Goal: Transaction & Acquisition: Subscribe to service/newsletter

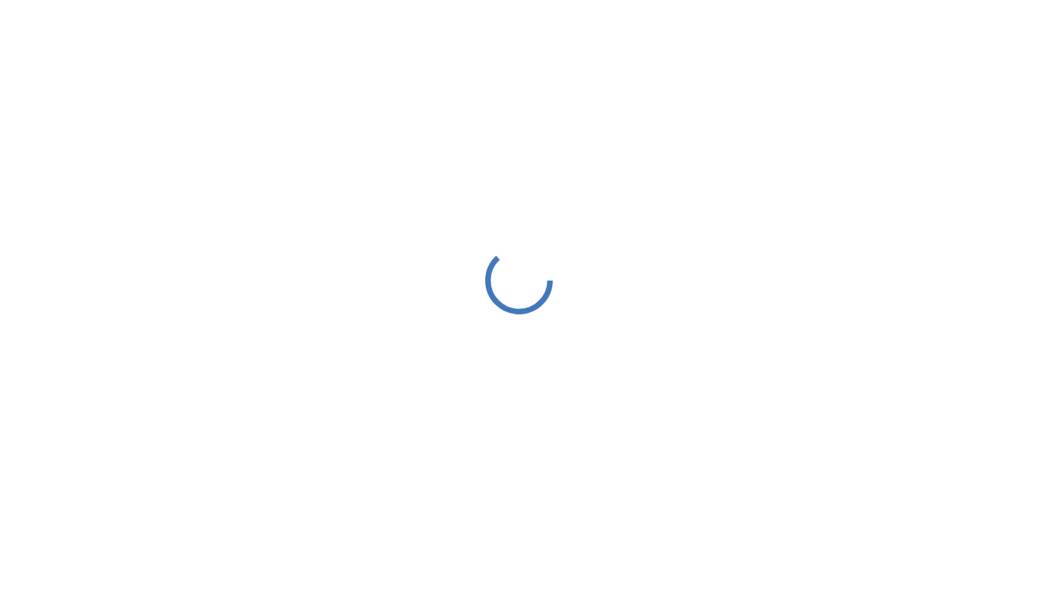
click at [607, 28] on div at bounding box center [519, 280] width 1038 height 560
